Goal: Information Seeking & Learning: Learn about a topic

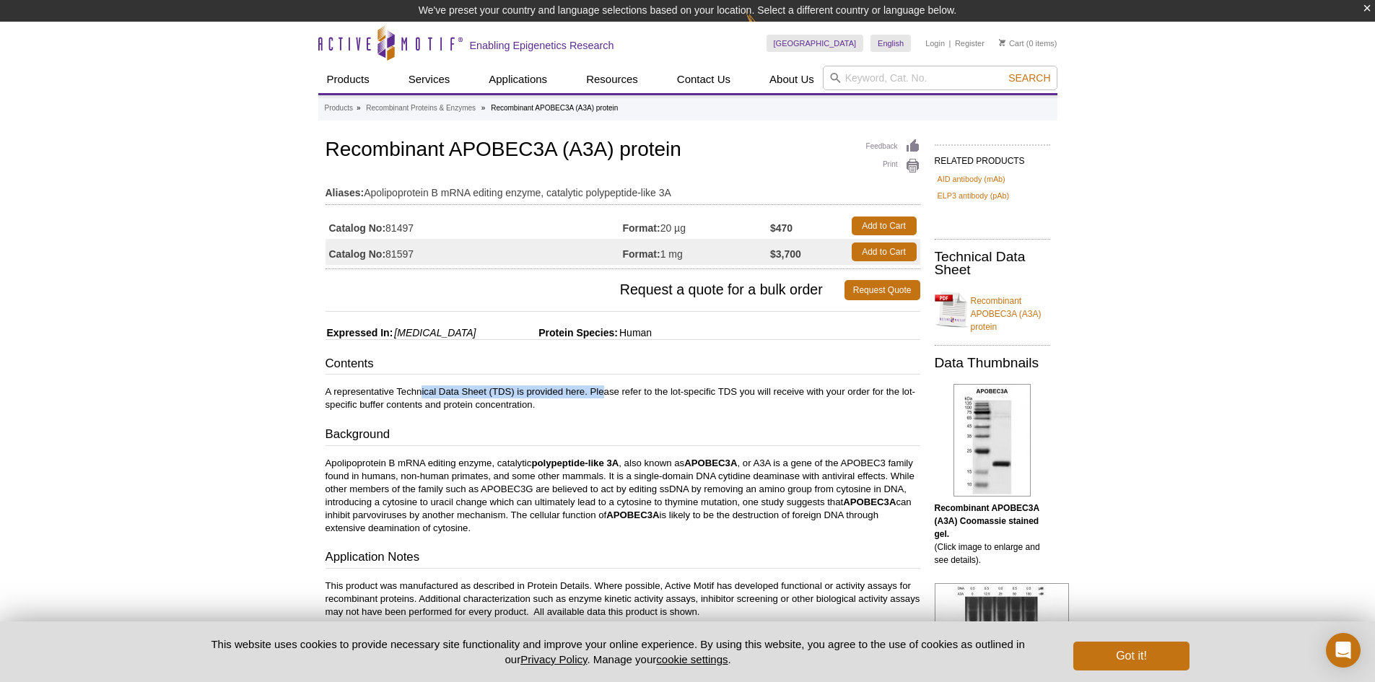
drag, startPoint x: 419, startPoint y: 390, endPoint x: 603, endPoint y: 395, distance: 183.3
click at [603, 395] on p "A representative Technical Data Sheet (TDS) is provided here. Please refer to t…" at bounding box center [622, 398] width 595 height 26
click at [613, 387] on p "A representative Technical Data Sheet (TDS) is provided here. Please refer to t…" at bounding box center [622, 398] width 595 height 26
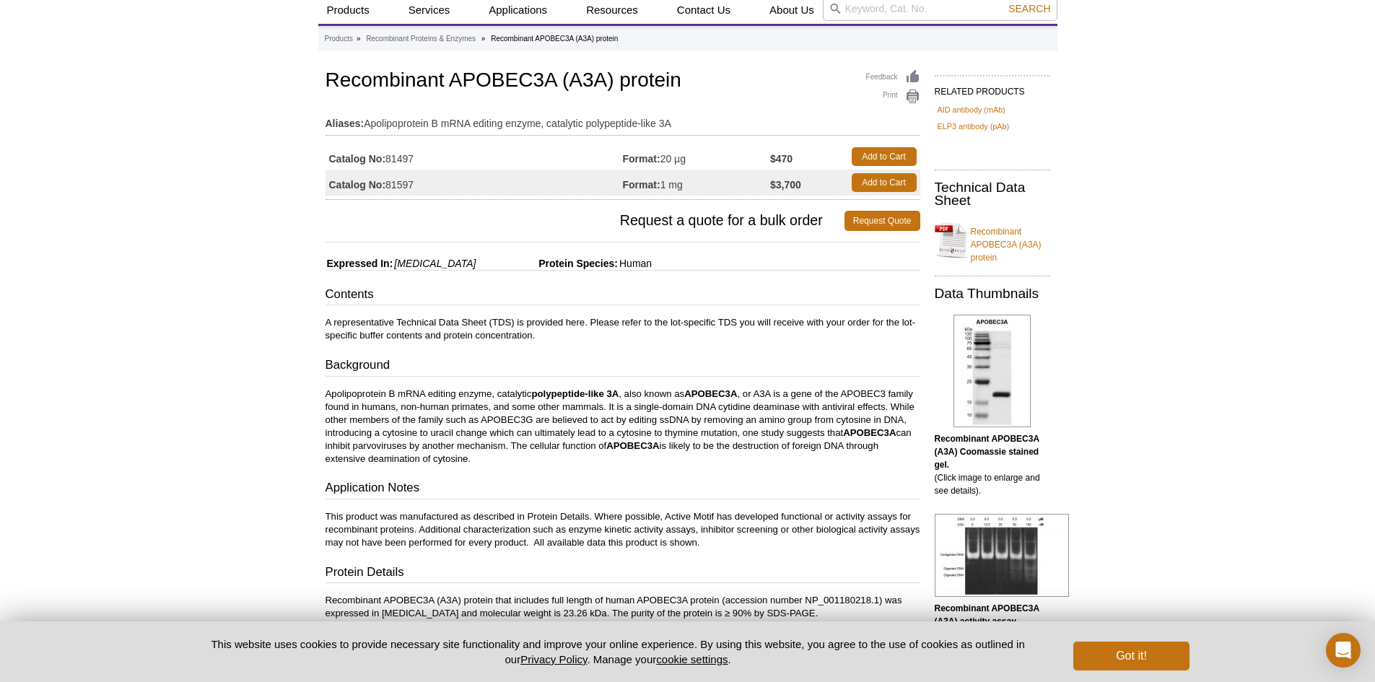
scroll to position [144, 0]
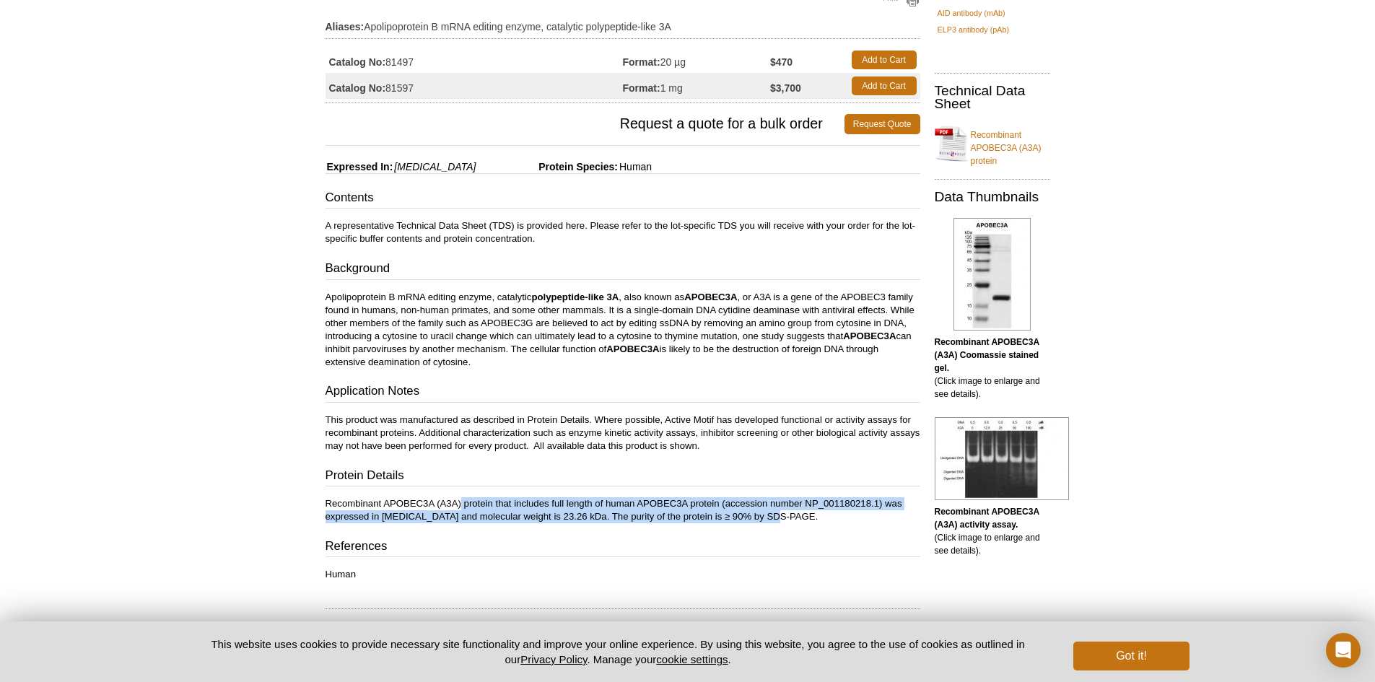
drag, startPoint x: 461, startPoint y: 499, endPoint x: 786, endPoint y: 523, distance: 325.6
click at [786, 523] on p "Recombinant APOBEC3A (A3A) protein that includes full length of human APOBEC3A …" at bounding box center [622, 510] width 595 height 26
drag, startPoint x: 374, startPoint y: 501, endPoint x: 861, endPoint y: 509, distance: 486.4
click at [861, 509] on p "Recombinant APOBEC3A (A3A) protein that includes full length of human APOBEC3A …" at bounding box center [622, 510] width 595 height 26
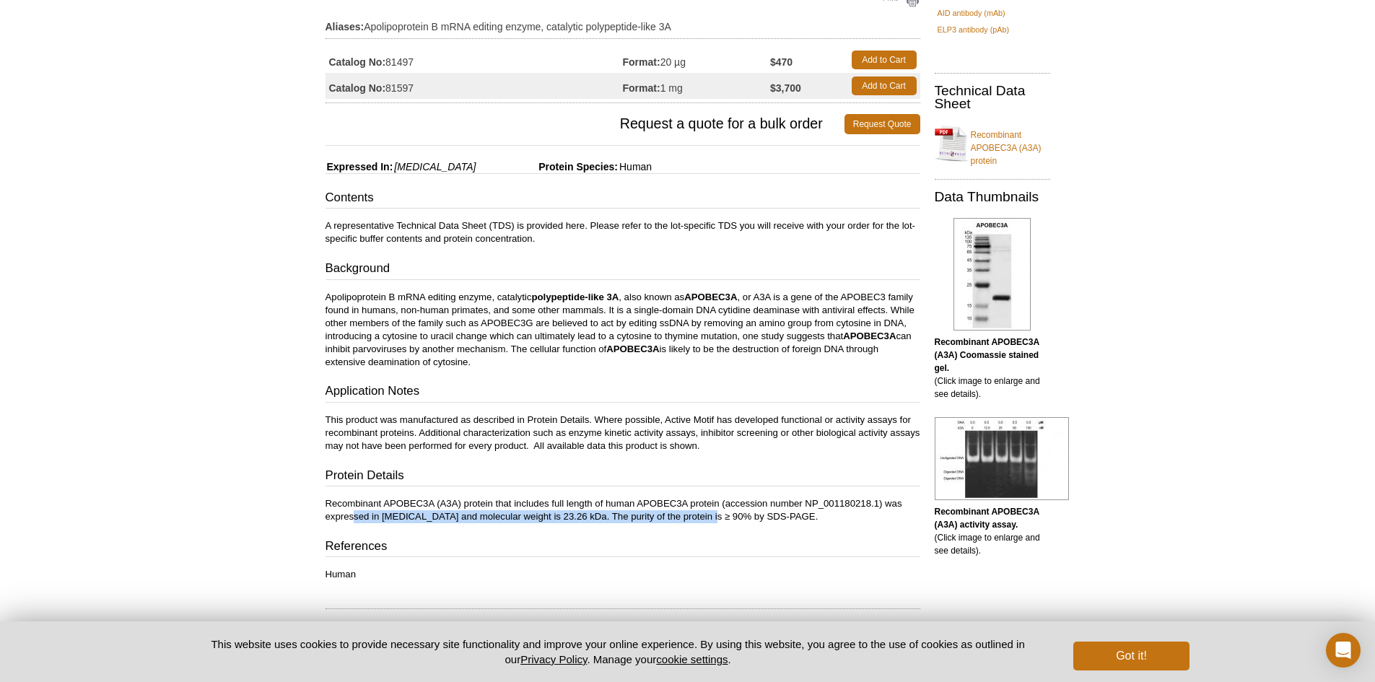
drag, startPoint x: 364, startPoint y: 519, endPoint x: 701, endPoint y: 518, distance: 337.0
click at [701, 518] on p "Recombinant APOBEC3A (A3A) protein that includes full length of human APOBEC3A …" at bounding box center [622, 510] width 595 height 26
drag, startPoint x: 593, startPoint y: 518, endPoint x: 748, endPoint y: 520, distance: 154.4
click at [748, 520] on p "Recombinant APOBEC3A (A3A) protein that includes full length of human APOBEC3A …" at bounding box center [622, 510] width 595 height 26
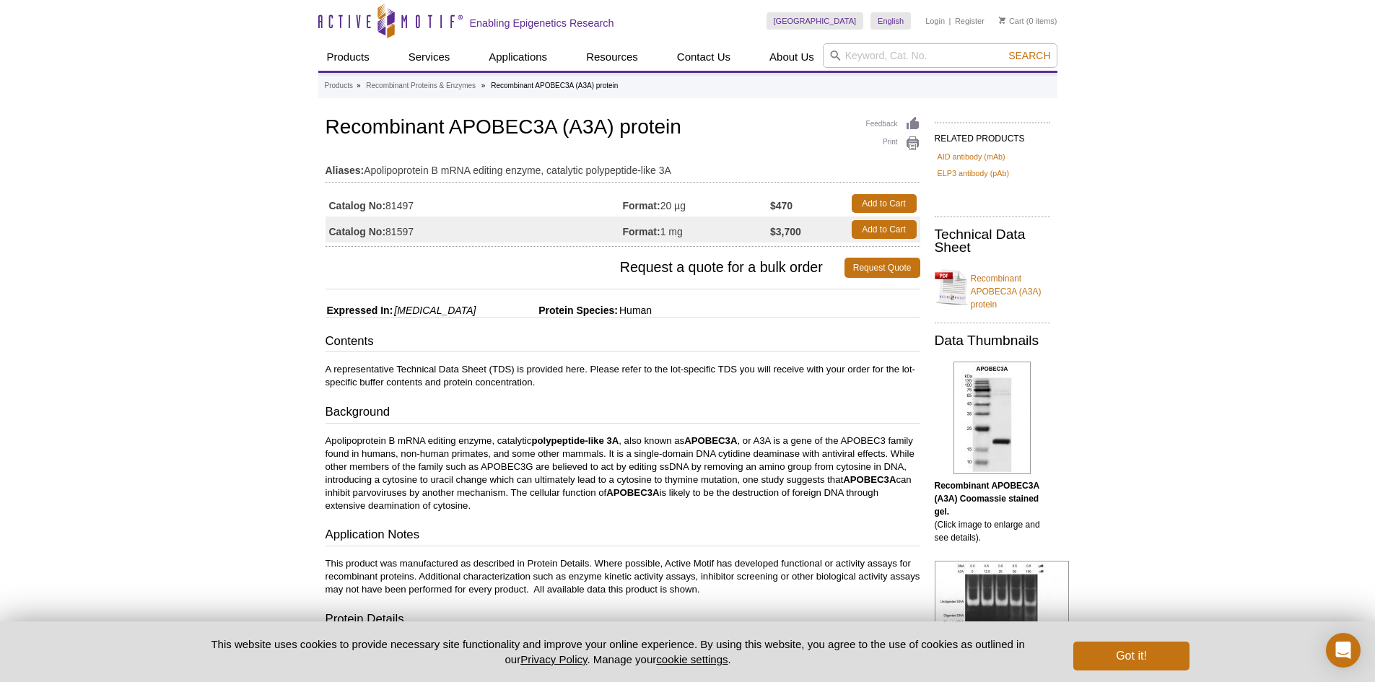
scroll to position [0, 0]
drag, startPoint x: 345, startPoint y: 367, endPoint x: 661, endPoint y: 370, distance: 316.1
click at [661, 370] on p "A representative Technical Data Sheet (TDS) is provided here. Please refer to t…" at bounding box center [622, 377] width 595 height 26
click at [1025, 287] on link "Recombinant APOBEC3A (A3A) protein" at bounding box center [991, 288] width 115 height 48
